Goal: Task Accomplishment & Management: Manage account settings

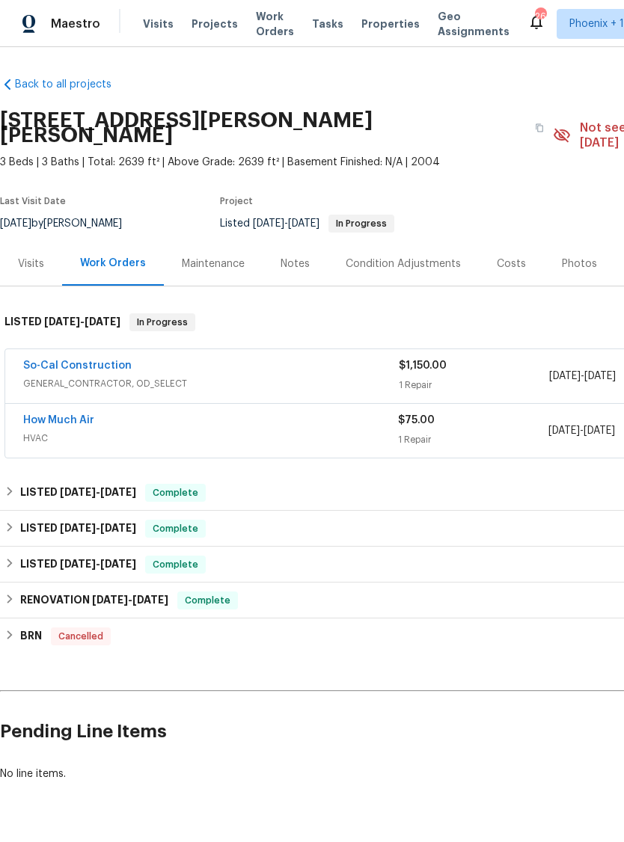
click at [187, 431] on span "HVAC" at bounding box center [210, 438] width 375 height 15
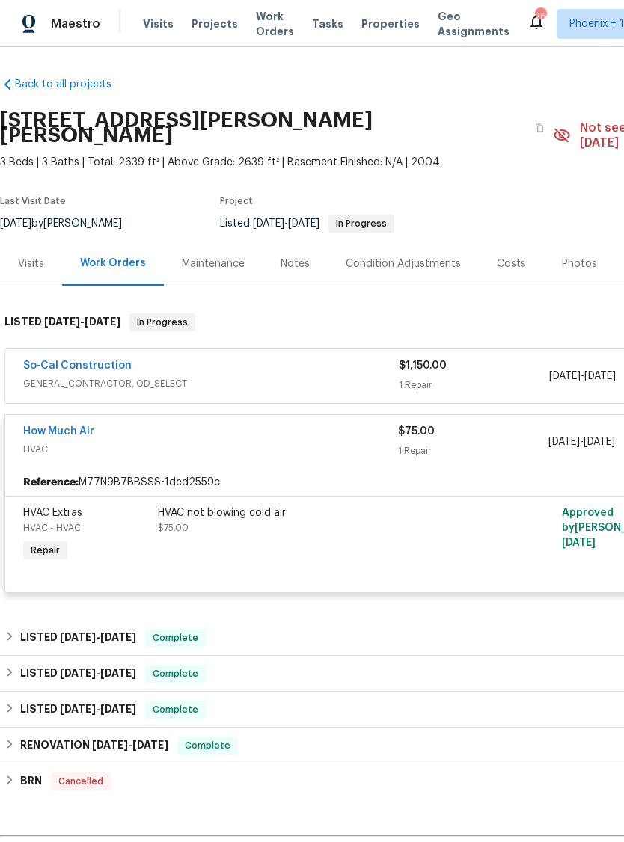
click at [56, 426] on link "How Much Air" at bounding box center [58, 431] width 71 height 10
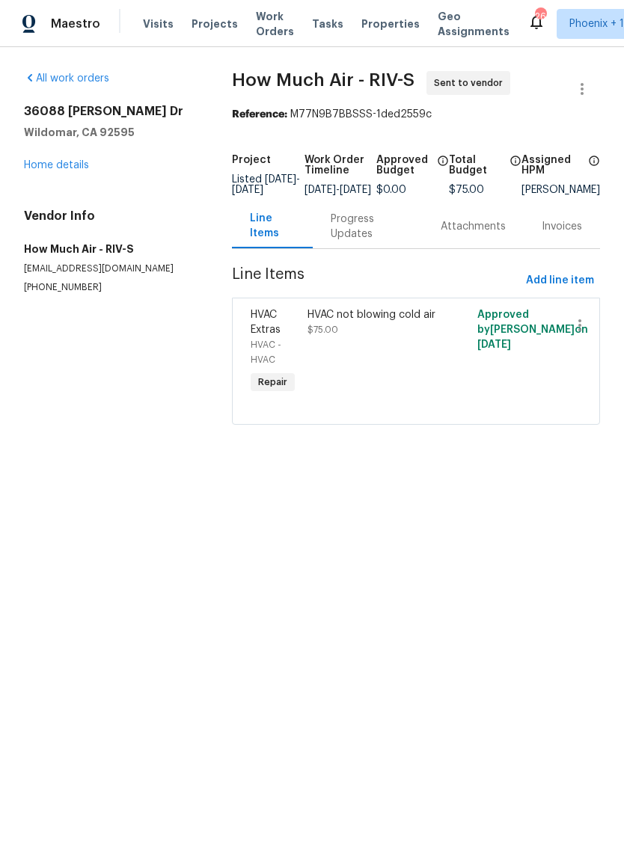
click at [352, 236] on div "Progress Updates" at bounding box center [368, 227] width 74 height 30
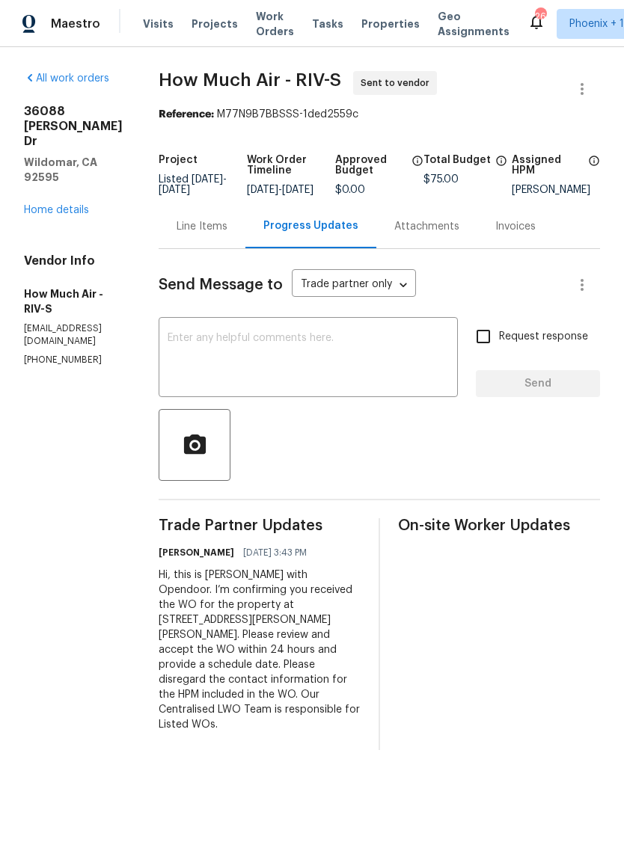
click at [51, 205] on link "Home details" at bounding box center [56, 210] width 65 height 10
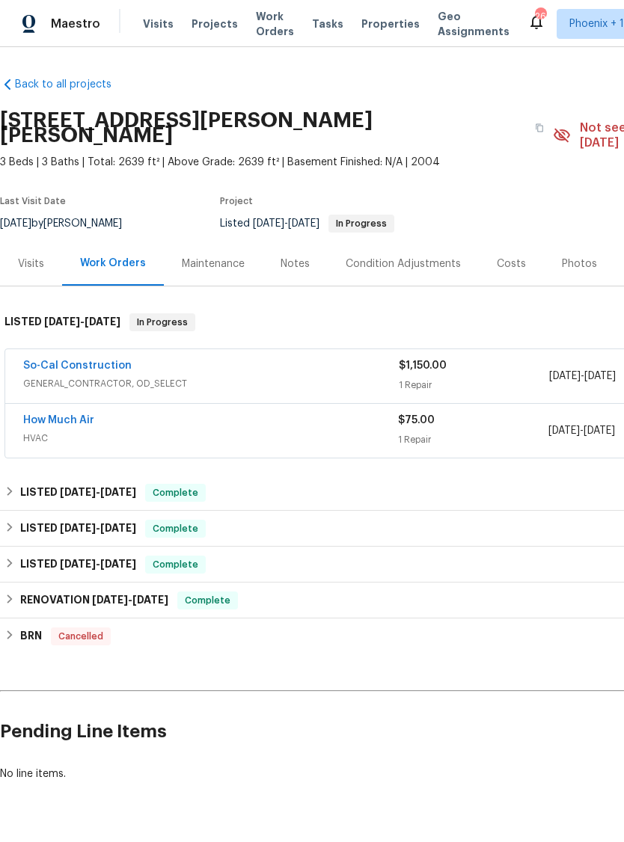
click at [62, 361] on link "So-Cal Construction" at bounding box center [77, 366] width 108 height 10
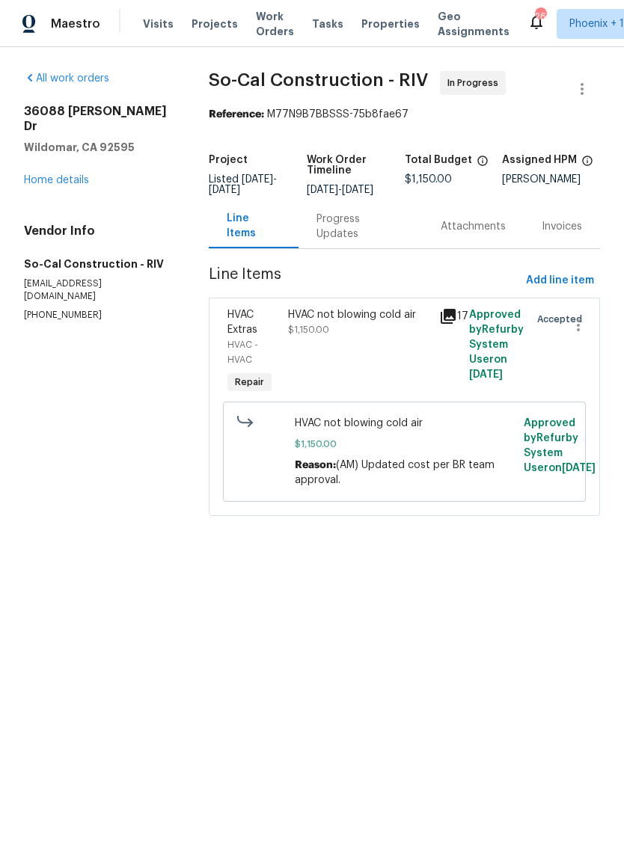
click at [352, 239] on div "Progress Updates" at bounding box center [360, 227] width 88 height 30
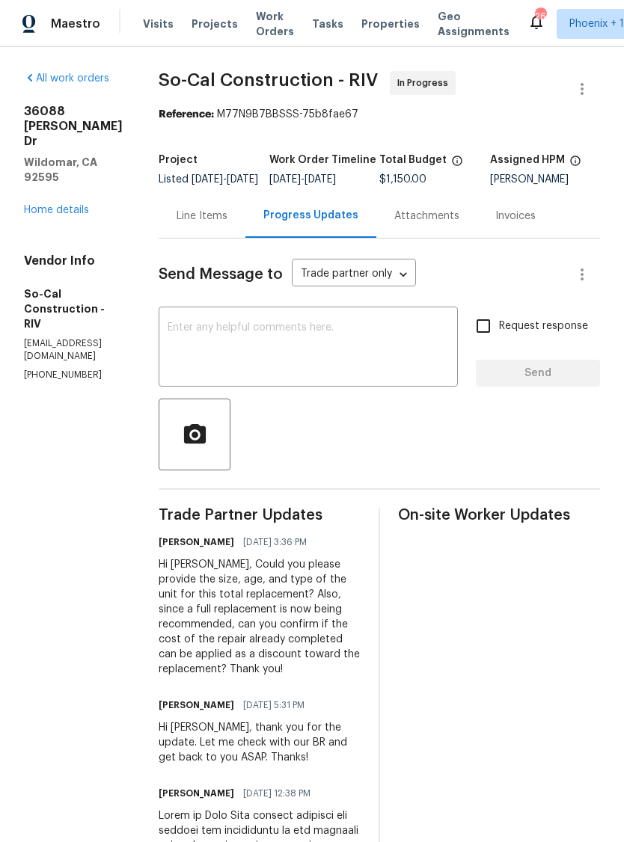
click at [49, 205] on link "Home details" at bounding box center [56, 210] width 65 height 10
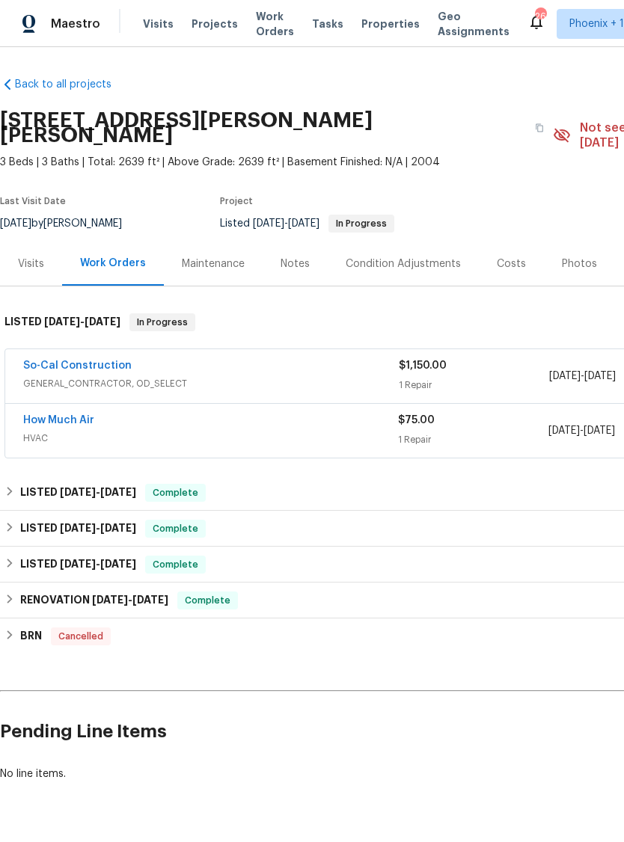
click at [301, 257] on div "Notes" at bounding box center [295, 264] width 29 height 15
